Goal: Find contact information: Find contact information

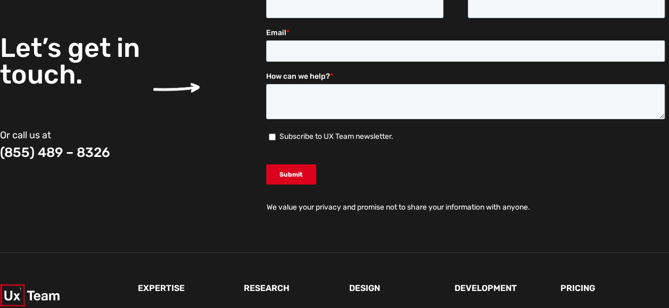
scroll to position [4012, 0]
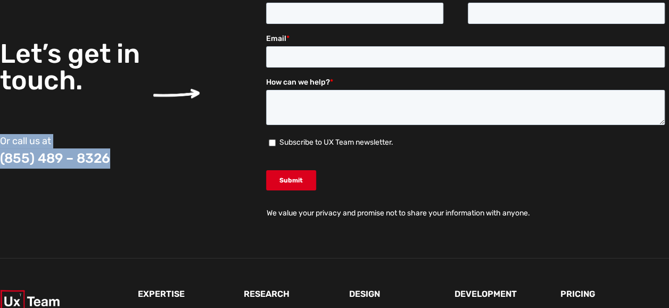
drag, startPoint x: 114, startPoint y: 159, endPoint x: -2, endPoint y: 157, distance: 115.5
copy div "Or call us at (855) 489 – 8326"
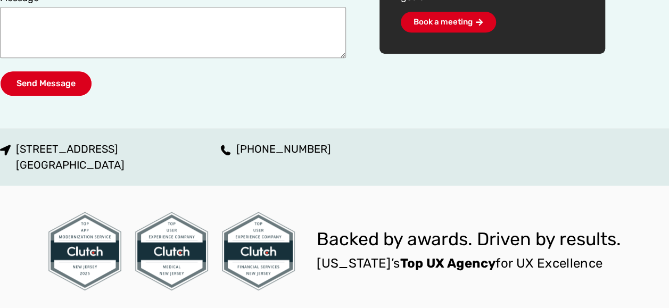
scroll to position [437, 0]
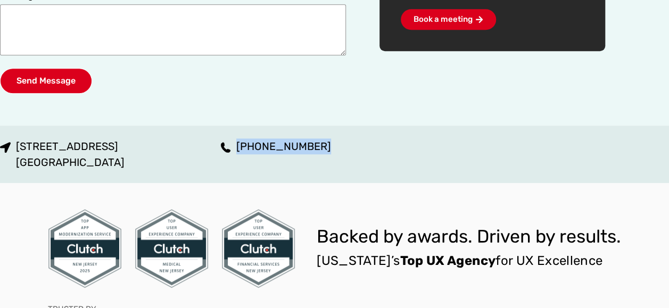
drag, startPoint x: 341, startPoint y: 149, endPoint x: 260, endPoint y: 153, distance: 81.0
click at [260, 153] on ul "[STREET_ADDRESS] [PHONE_NUMBER]" at bounding box center [334, 154] width 765 height 32
copy span "[PHONE_NUMBER]"
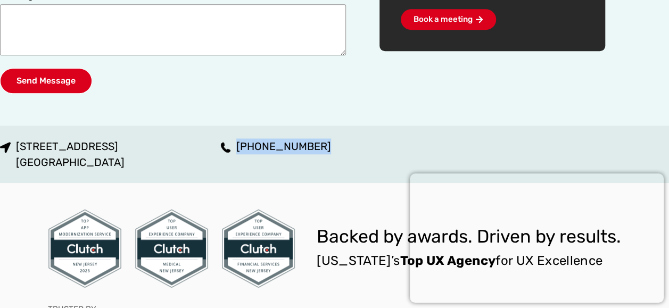
drag, startPoint x: 152, startPoint y: 144, endPoint x: 18, endPoint y: 148, distance: 134.7
click at [18, 148] on ul "[STREET_ADDRESS] [PHONE_NUMBER]" at bounding box center [334, 154] width 765 height 32
copy span "[STREET_ADDRESS]"
